Goal: Find specific page/section: Find specific page/section

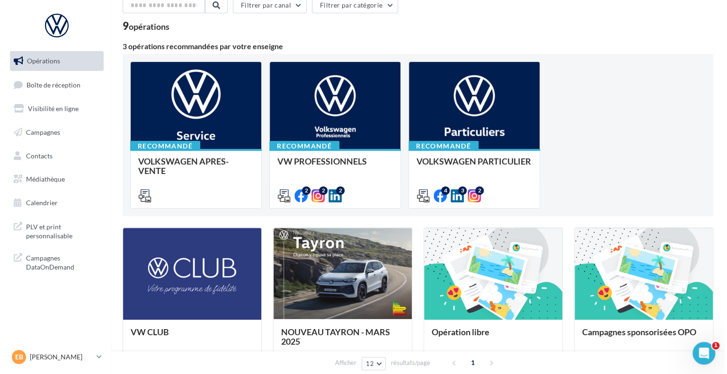
scroll to position [95, 0]
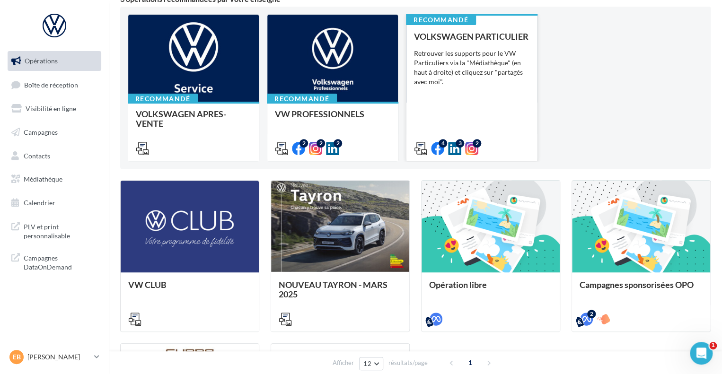
click at [502, 85] on div "Retrouver les supports pour le VW Particuliers via la "Médiathèque" (en haut à …" at bounding box center [471, 68] width 115 height 38
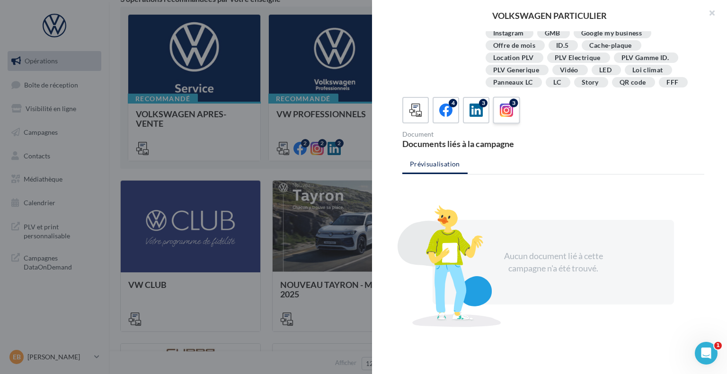
scroll to position [171, 0]
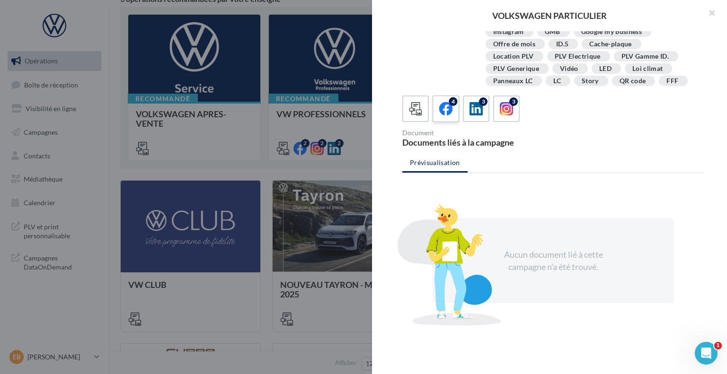
click at [442, 112] on icon at bounding box center [446, 109] width 14 height 14
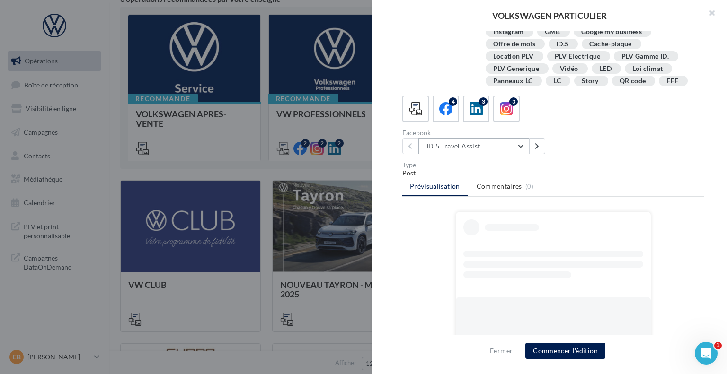
click at [476, 144] on button "ID.5 Travel Assist" at bounding box center [473, 146] width 111 height 16
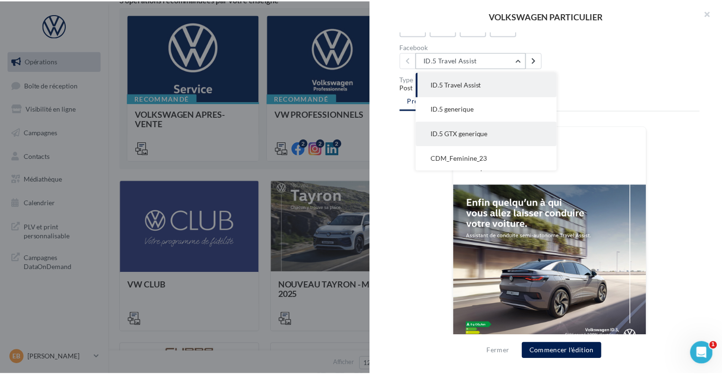
scroll to position [266, 0]
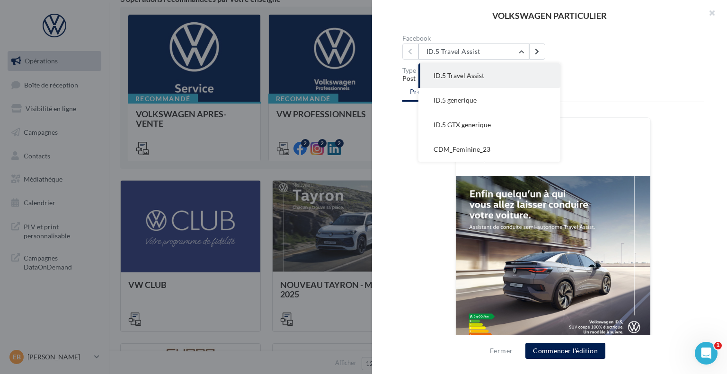
click at [578, 107] on div "Type Post Prévisualisation Commentaires (0) FB Ma page Facebook Et en qui vous …" at bounding box center [553, 170] width 302 height 207
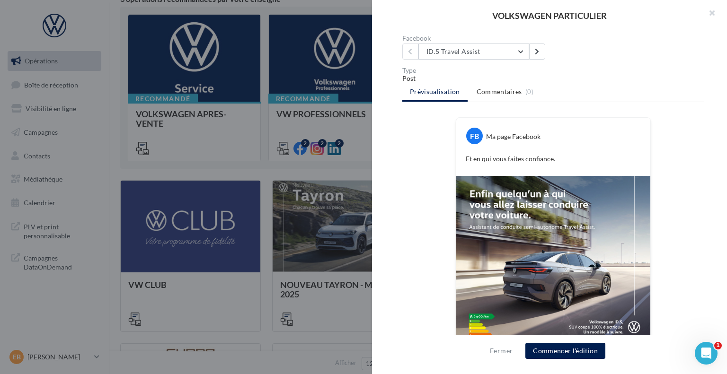
click at [301, 150] on div at bounding box center [363, 187] width 727 height 374
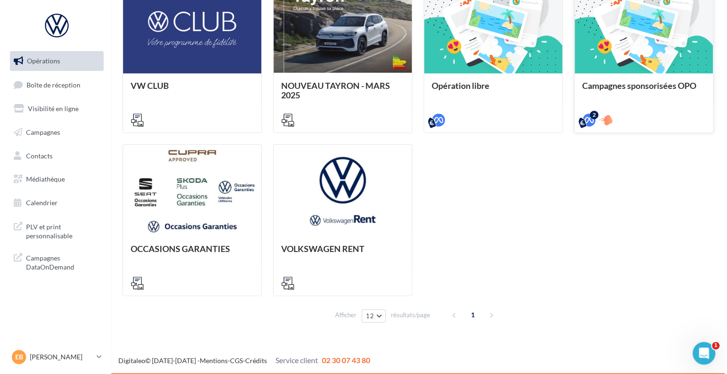
scroll to position [0, 0]
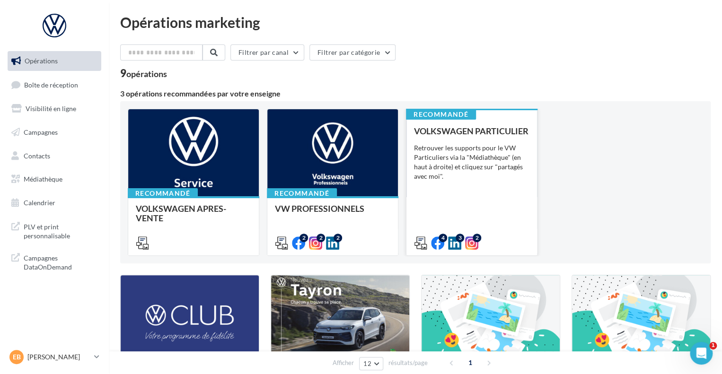
click at [516, 160] on div "Retrouver les supports pour le VW Particuliers via la "Médiathèque" (en haut à …" at bounding box center [471, 162] width 115 height 38
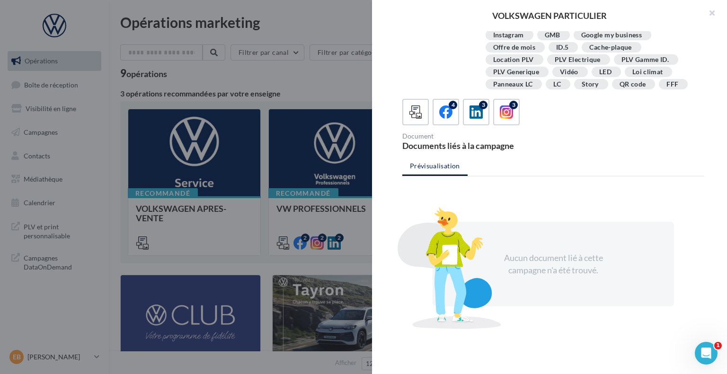
scroll to position [171, 0]
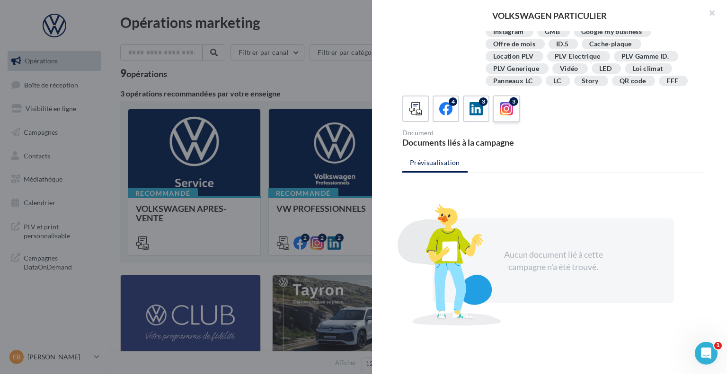
click at [502, 109] on icon at bounding box center [507, 109] width 14 height 14
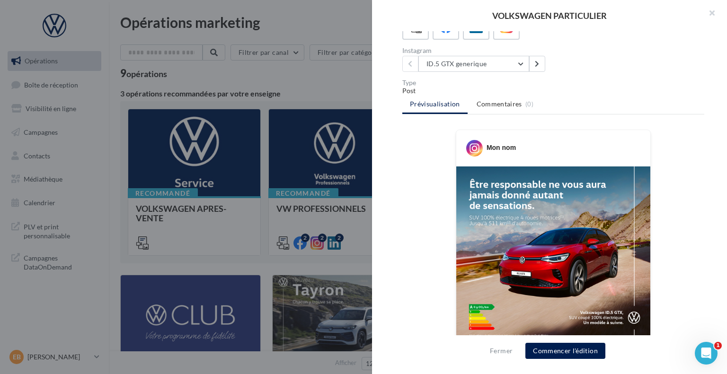
scroll to position [231, 0]
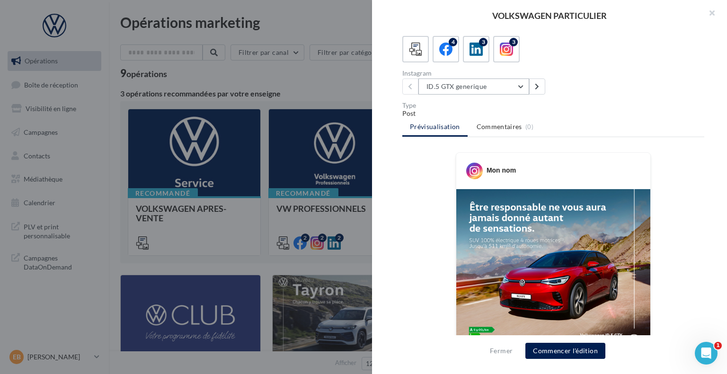
click at [500, 87] on button "ID.5 GTX generique" at bounding box center [473, 87] width 111 height 16
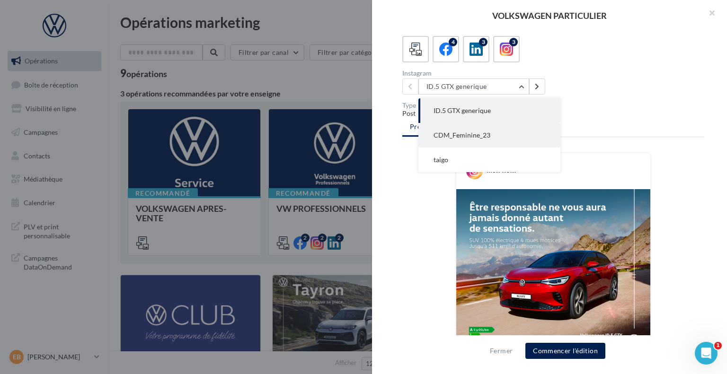
click at [495, 130] on button "CDM_Feminine_23" at bounding box center [489, 135] width 142 height 25
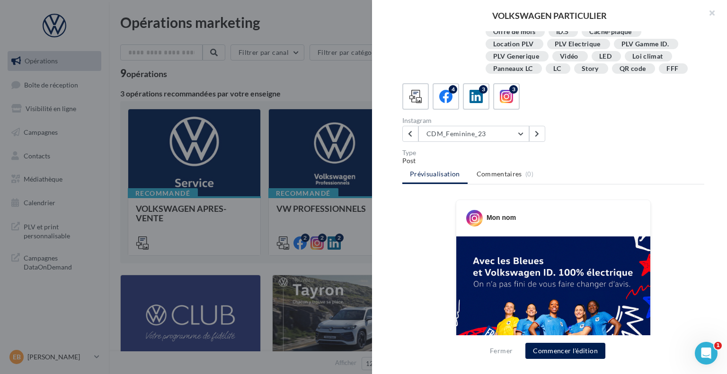
scroll to position [184, 0]
click at [494, 140] on button "CDM_Feminine_23" at bounding box center [473, 134] width 111 height 16
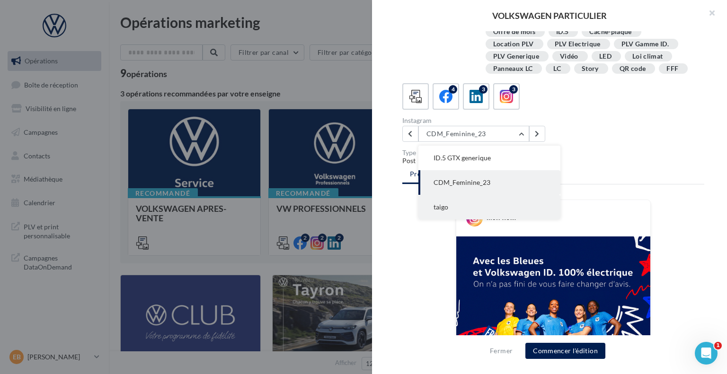
click at [483, 206] on button "taigo" at bounding box center [489, 207] width 142 height 25
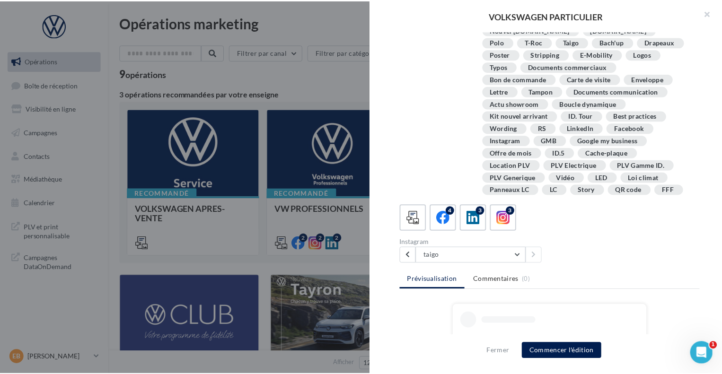
scroll to position [25, 0]
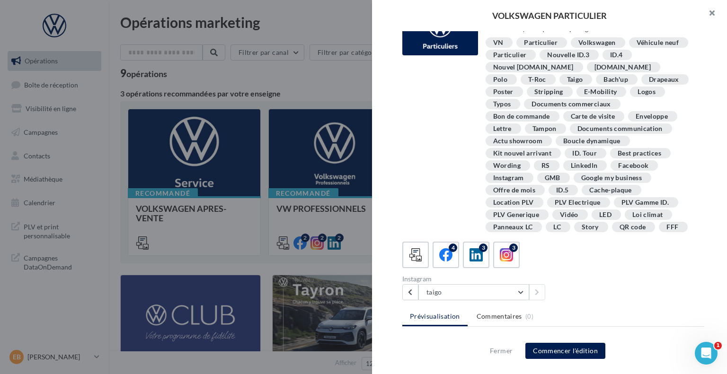
click at [711, 15] on button "button" at bounding box center [708, 14] width 38 height 28
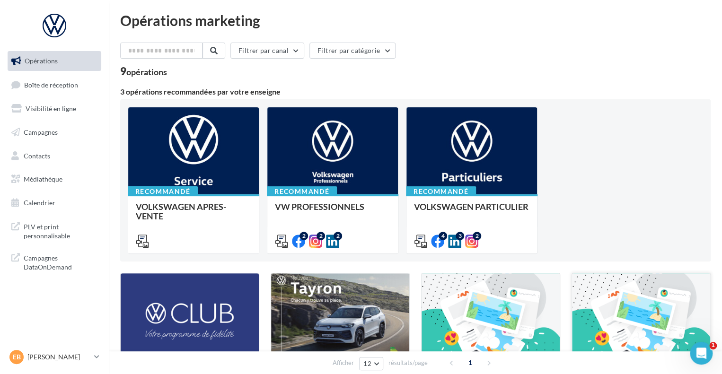
scroll to position [0, 0]
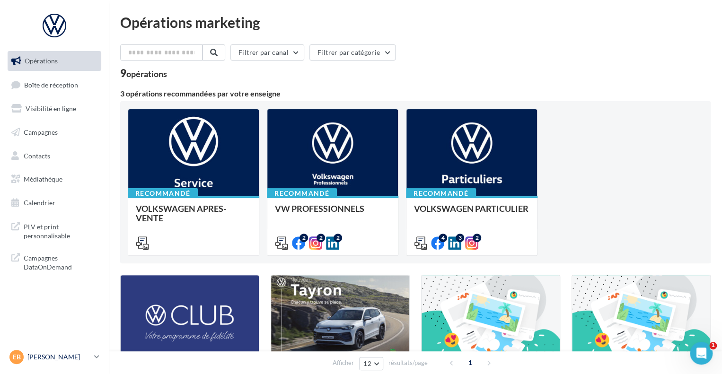
click at [41, 364] on div "EB [PERSON_NAME] vw-enbe-11000" at bounding box center [49, 357] width 81 height 14
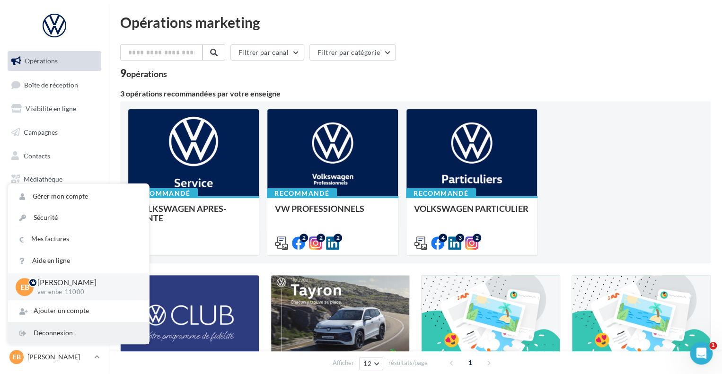
click at [44, 332] on div "Déconnexion" at bounding box center [78, 333] width 141 height 21
